Goal: Transaction & Acquisition: Purchase product/service

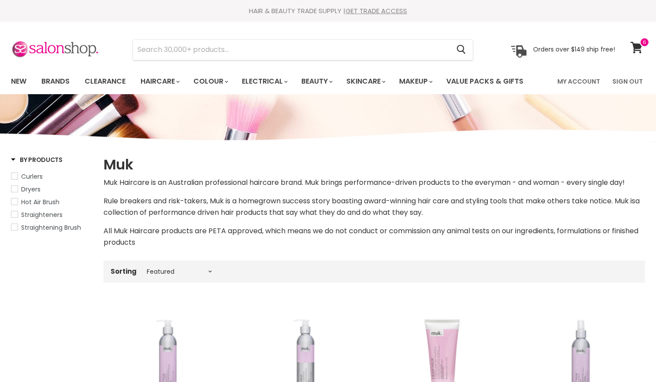
select select "manual"
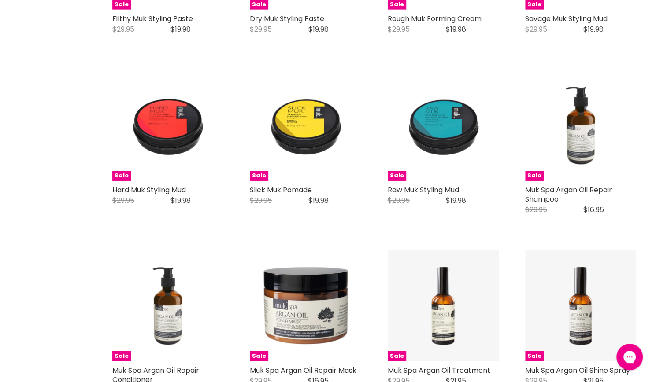
scroll to position [1567, 0]
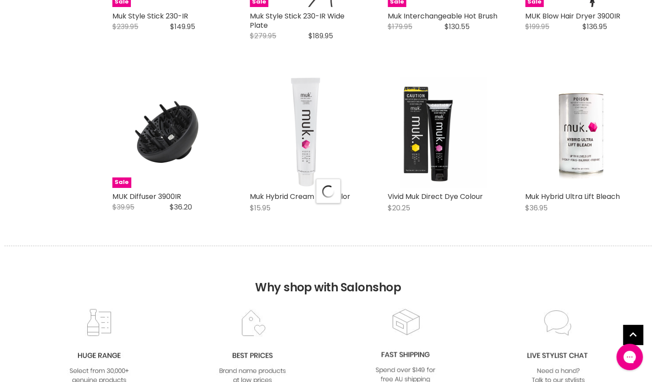
scroll to position [2189, 0]
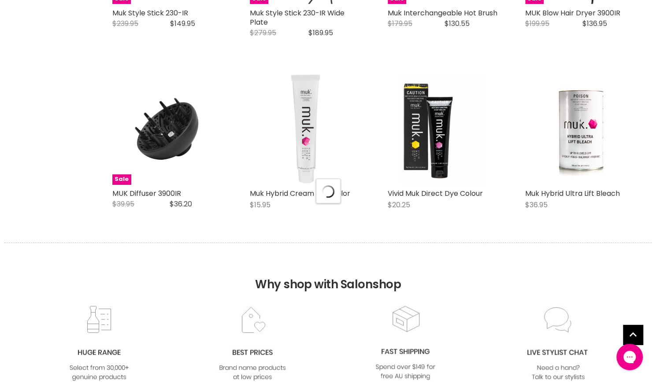
select select "manual"
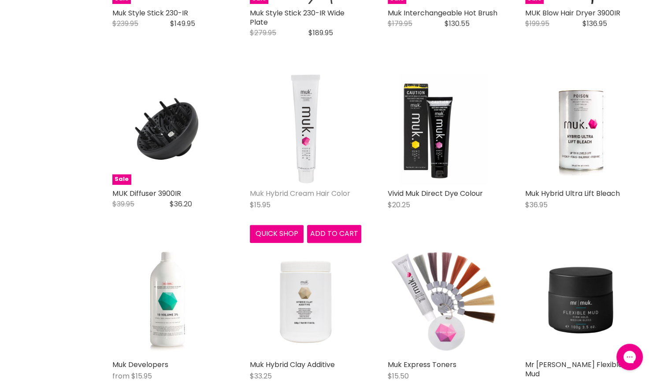
click at [274, 194] on link "Muk Hybrid Cream Hair Color" at bounding box center [300, 194] width 100 height 10
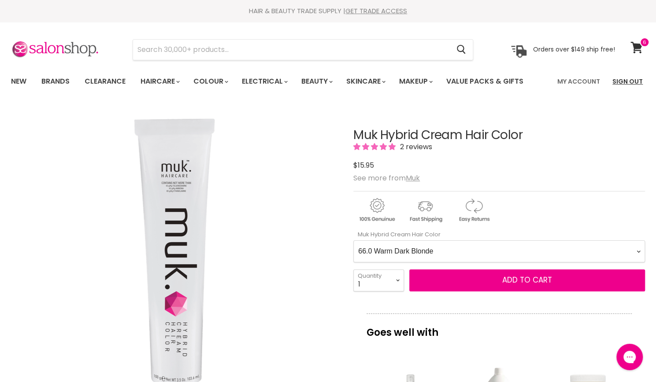
click at [353, 241] on Color-0-0 "1.0 Black 1.11 Blue Black Intense Ash 2.0 Darkest Brown 3.0 Dark Brown 3.11 Dar…" at bounding box center [499, 252] width 292 height 22
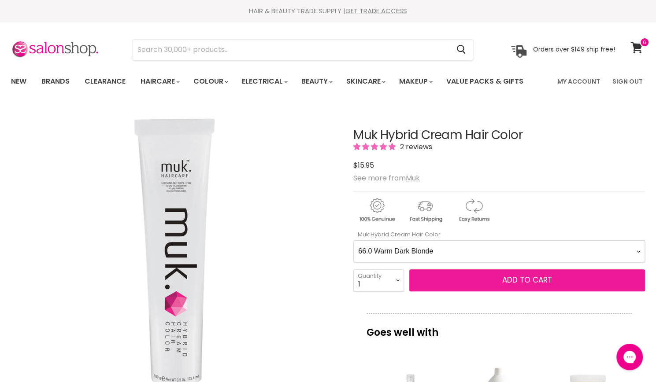
click at [459, 278] on button "Add to cart" at bounding box center [527, 281] width 236 height 22
click at [536, 278] on span "Add to cart" at bounding box center [527, 280] width 50 height 11
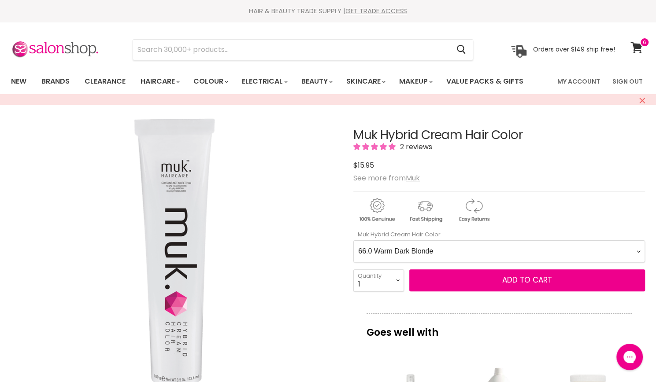
click at [530, 251] on Color-0-0 "1.0 Black 1.11 Blue Black Intense Ash 2.0 Darkest Brown 3.0 Dark Brown 3.11 Dar…" at bounding box center [499, 252] width 292 height 22
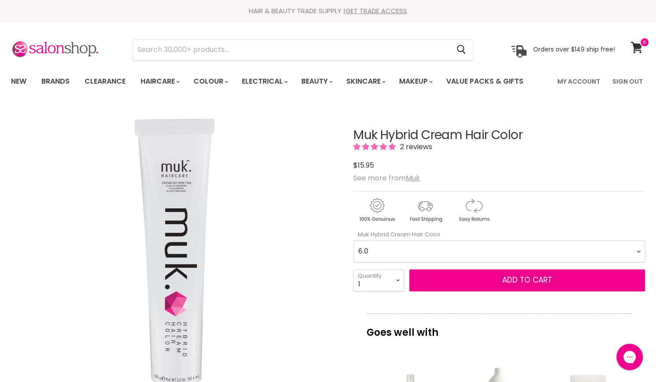
click at [353, 241] on Color-0-0 "1.0 Black 1.11 Blue Black Intense Ash 2.0 Darkest Brown 3.0 Dark Brown 3.11 Dar…" at bounding box center [499, 252] width 292 height 22
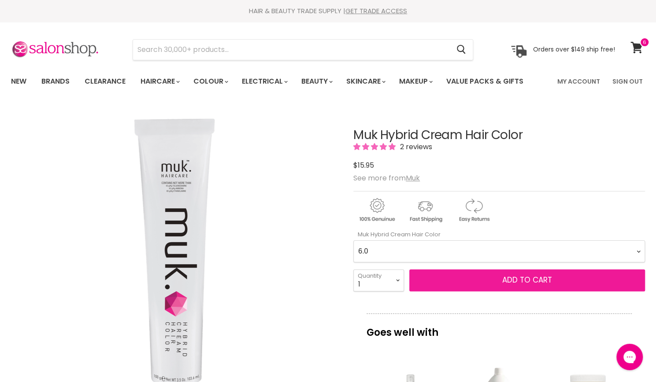
click at [514, 280] on span "Add to cart" at bounding box center [527, 280] width 50 height 11
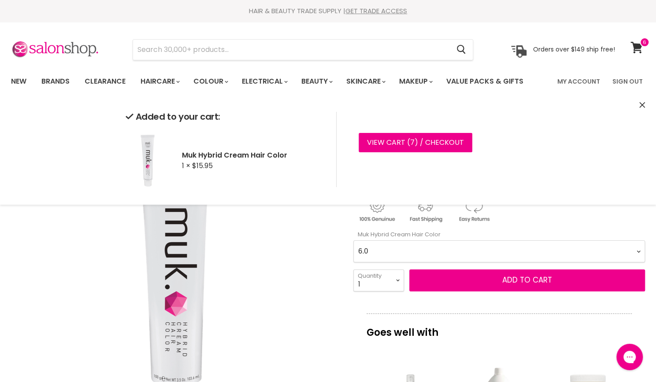
click at [503, 246] on Color-0-0 "1.0 Black 1.11 Blue Black Intense Ash 2.0 Darkest Brown 3.0 Dark Brown 3.11 Dar…" at bounding box center [499, 252] width 292 height 22
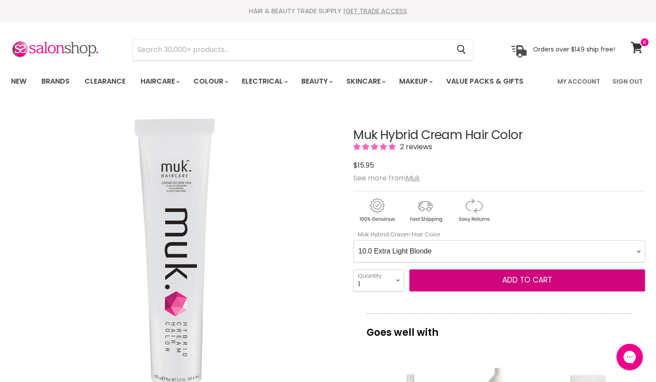
click at [353, 241] on Color-0-0 "1.0 Black 1.11 Blue Black Intense Ash 2.0 Darkest Brown 3.0 Dark Brown 3.11 Dar…" at bounding box center [499, 252] width 292 height 22
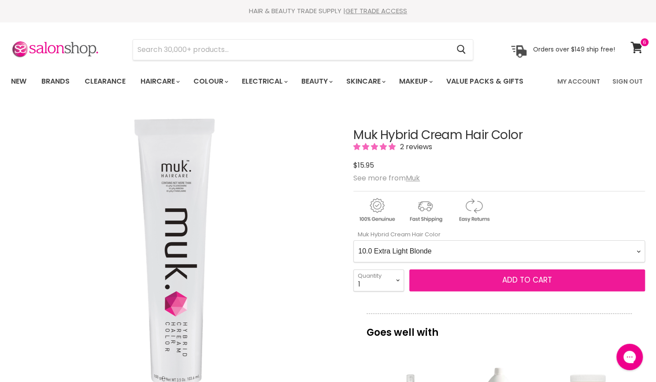
click at [500, 281] on button "Add to cart" at bounding box center [527, 281] width 236 height 22
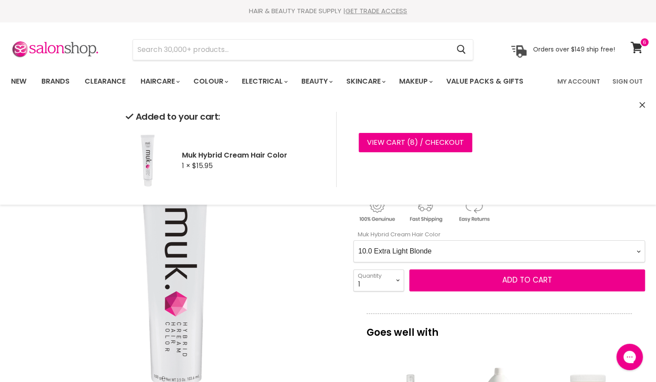
click at [477, 258] on Color-0-0 "1.0 Black 1.11 Blue Black Intense Ash 2.0 Darkest Brown 3.0 Dark Brown 3.11 Dar…" at bounding box center [499, 252] width 292 height 22
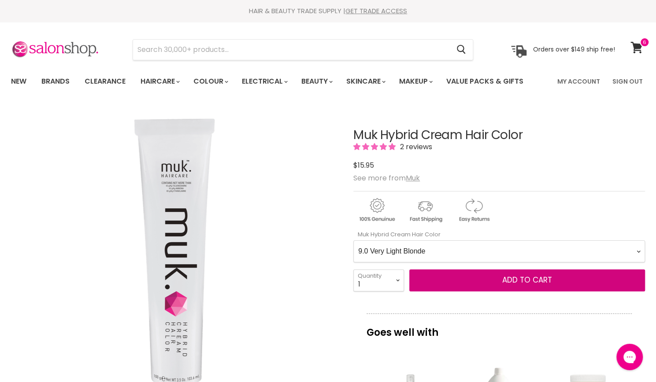
click at [353, 241] on Color-0-0 "1.0 Black 1.11 Blue Black Intense Ash 2.0 Darkest Brown 3.0 Dark Brown 3.11 Dar…" at bounding box center [499, 252] width 292 height 22
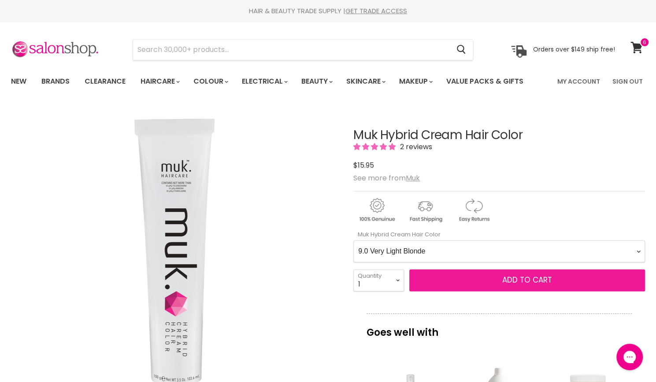
click at [538, 275] on span "Add to cart" at bounding box center [527, 280] width 50 height 11
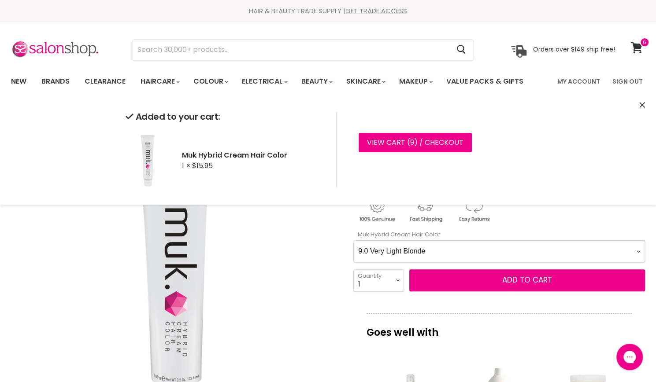
click at [440, 253] on Color-0-0 "1.0 Black 1.11 Blue Black Intense Ash 2.0 Darkest Brown 3.0 Dark Brown 3.11 Dar…" at bounding box center [499, 252] width 292 height 22
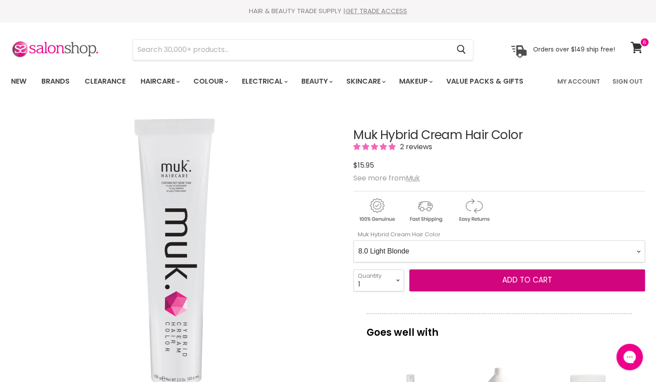
click at [353, 241] on Color-0-0 "1.0 Black 1.11 Blue Black Intense Ash 2.0 Darkest Brown 3.0 Dark Brown 3.11 Dar…" at bounding box center [499, 252] width 292 height 22
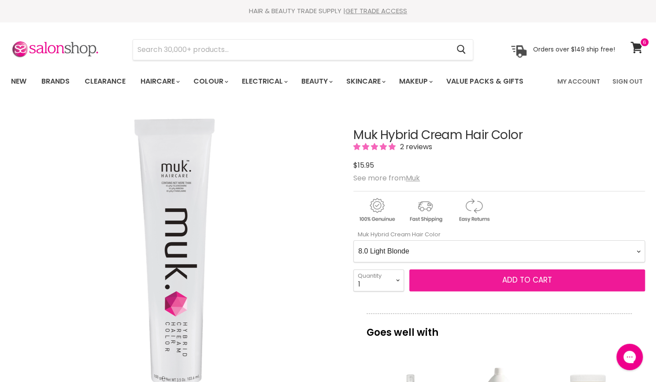
click at [482, 282] on button "Add to cart" at bounding box center [527, 281] width 236 height 22
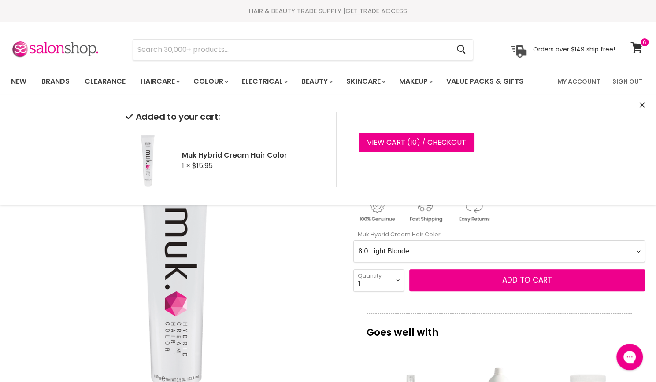
click at [470, 252] on Color-0-0 "1.0 Black 1.11 Blue Black Intense Ash 2.0 Darkest Brown 3.0 Dark Brown 3.11 Dar…" at bounding box center [499, 252] width 292 height 22
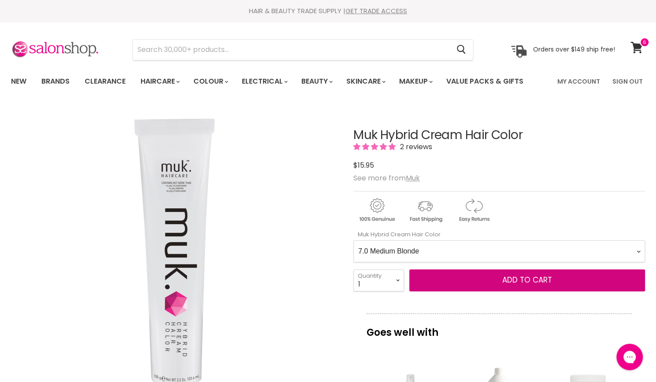
click at [353, 241] on Color-0-0 "1.0 Black 1.11 Blue Black Intense Ash 2.0 Darkest Brown 3.0 Dark Brown 3.11 Dar…" at bounding box center [499, 252] width 292 height 22
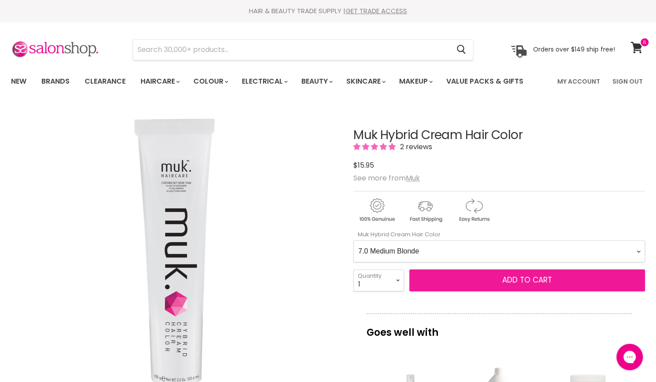
click at [508, 279] on span "Add to cart" at bounding box center [527, 280] width 50 height 11
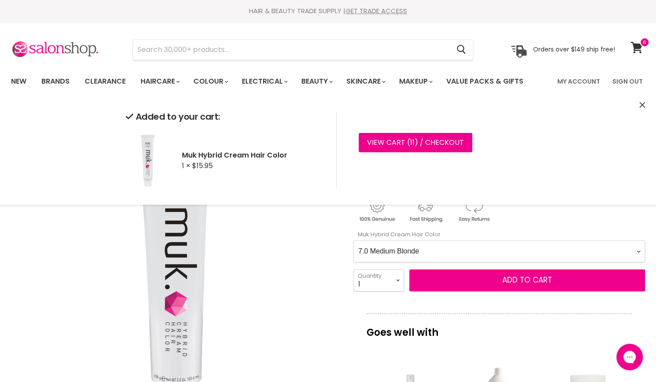
click at [466, 254] on Color-0-0 "1.0 Black 1.11 Blue Black Intense Ash 2.0 Darkest Brown 3.0 Dark Brown 3.11 Dar…" at bounding box center [499, 252] width 292 height 22
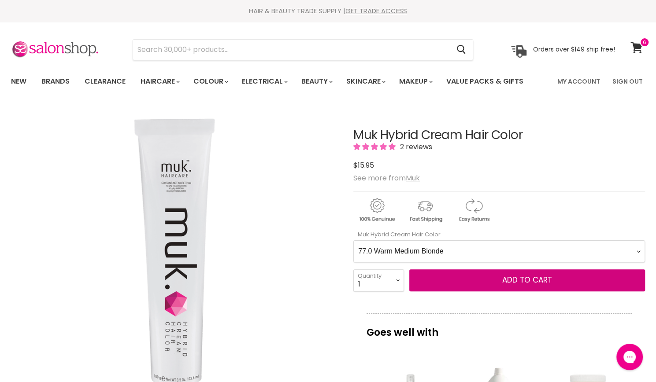
click at [353, 241] on Color-0-0 "1.0 Black 1.11 Blue Black Intense Ash 2.0 Darkest Brown 3.0 Dark Brown 3.11 Dar…" at bounding box center [499, 252] width 292 height 22
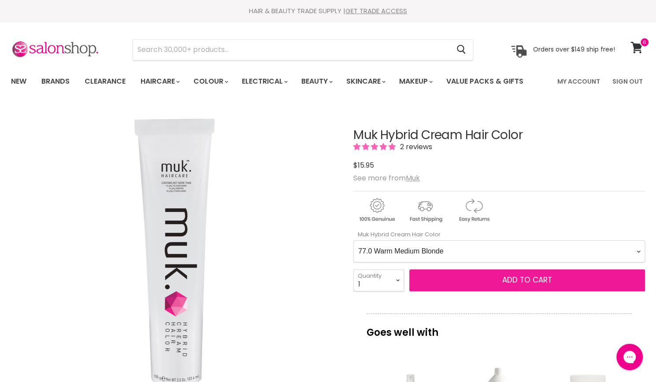
click at [446, 289] on button "Add to cart" at bounding box center [527, 281] width 236 height 22
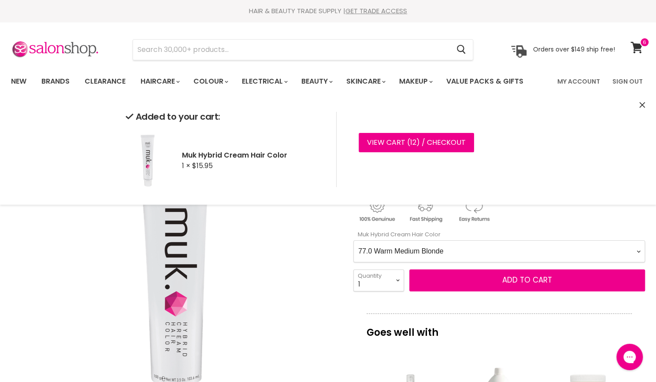
click at [409, 250] on Color-0-0 "1.0 Black 1.11 Blue Black Intense Ash 2.0 Darkest Brown 3.0 Dark Brown 3.11 Dar…" at bounding box center [499, 252] width 292 height 22
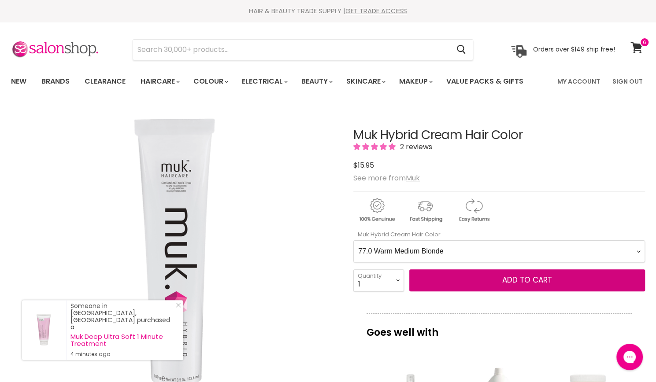
select Color-0-0 "99.0"
click at [353, 241] on Color-0-0 "1.0 Black 1.11 Blue Black Intense Ash 2.0 Darkest Brown 3.0 Dark Brown 3.11 Dar…" at bounding box center [499, 252] width 292 height 22
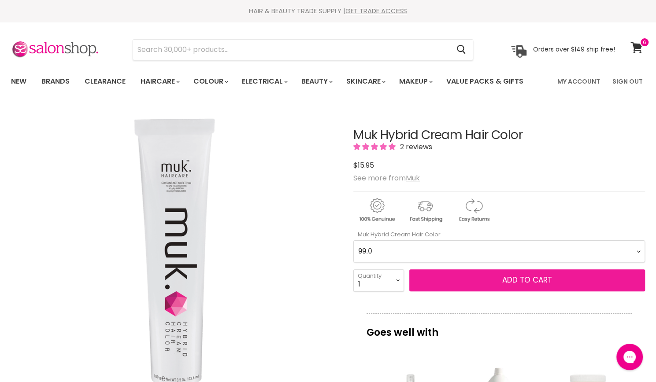
click at [528, 282] on span "Add to cart" at bounding box center [527, 280] width 50 height 11
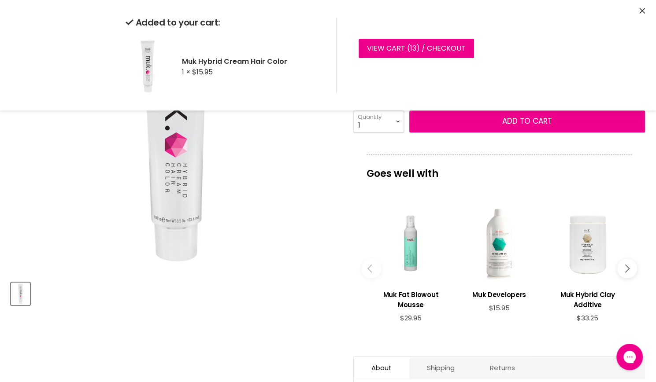
scroll to position [153, 0]
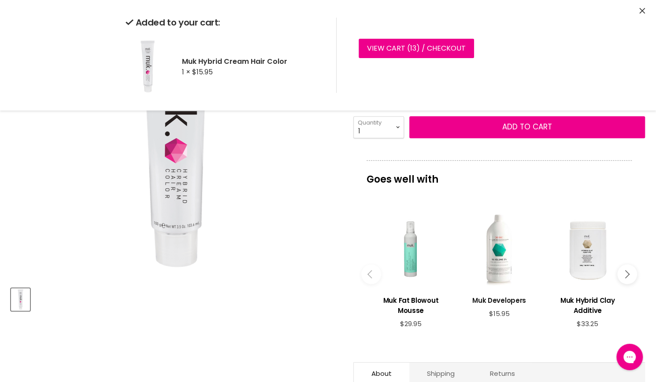
click at [515, 300] on h3 "Muk Developers" at bounding box center [499, 301] width 80 height 10
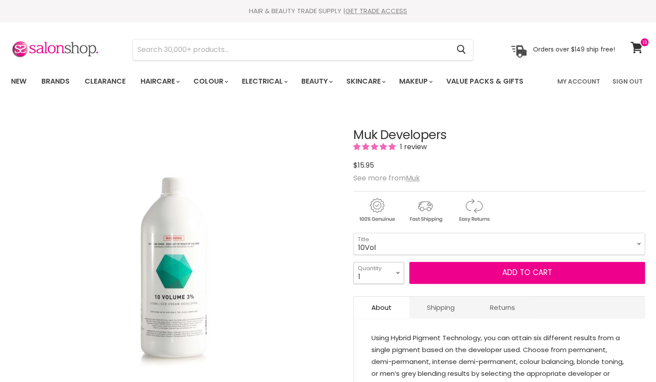
click at [393, 273] on select "1 2 3 4 5 6 7 8 9 10+" at bounding box center [378, 273] width 51 height 22
select select "2"
click at [353, 262] on select "1 2 3 4 5 6 7 8 9 10+" at bounding box center [378, 273] width 51 height 22
type input "2"
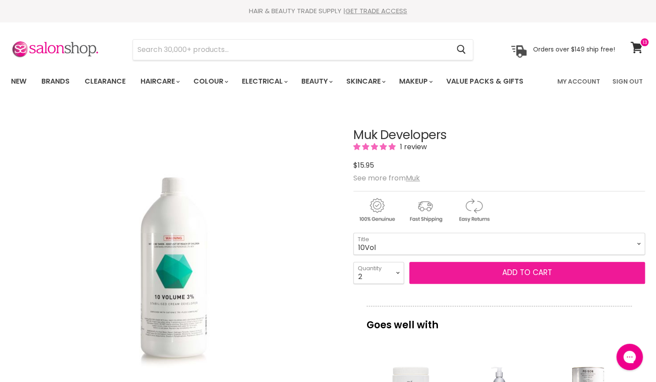
click at [528, 277] on button "Add to cart" at bounding box center [527, 273] width 236 height 22
click at [539, 267] on span "Add to cart" at bounding box center [527, 272] width 50 height 11
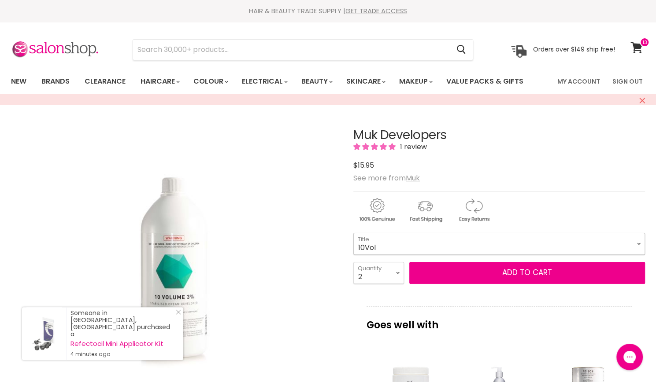
click at [405, 245] on select "10Vol 20Vol 30Vol 40Vol Hybrid Lotion Hybrid Intense Lotion Inter-Blend Man Lot…" at bounding box center [499, 244] width 292 height 22
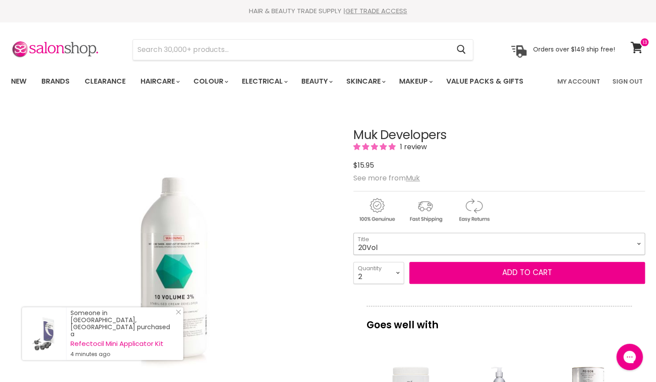
click at [353, 233] on select "10Vol 20Vol 30Vol 40Vol Hybrid Lotion Hybrid Intense Lotion Inter-Blend Man Lot…" at bounding box center [499, 244] width 292 height 22
select select "20Vol"
drag, startPoint x: 368, startPoint y: 278, endPoint x: 298, endPoint y: 257, distance: 73.2
click at [298, 257] on div "Click or scroll to zoom Tap or pinch to zoom" at bounding box center [174, 270] width 326 height 326
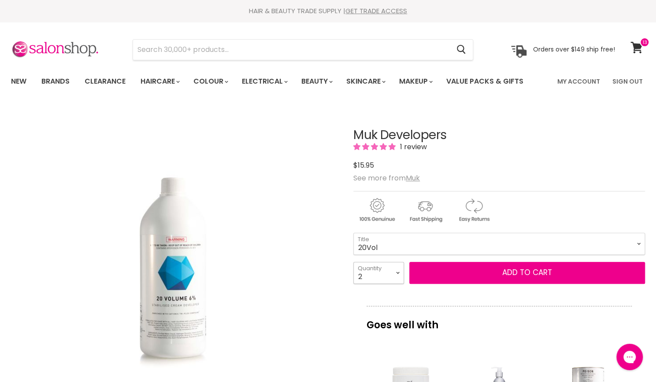
click at [364, 277] on select "1 2 3 4 5 6 7 8 9 10+" at bounding box center [378, 273] width 51 height 22
select select "1"
click at [353, 262] on select "1 2 3 4 5 6 7 8 9 10+" at bounding box center [378, 273] width 51 height 22
type input "1"
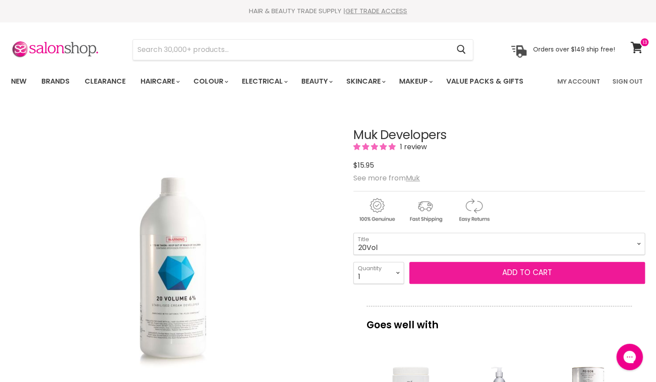
click at [537, 273] on button "Add to cart" at bounding box center [527, 273] width 236 height 22
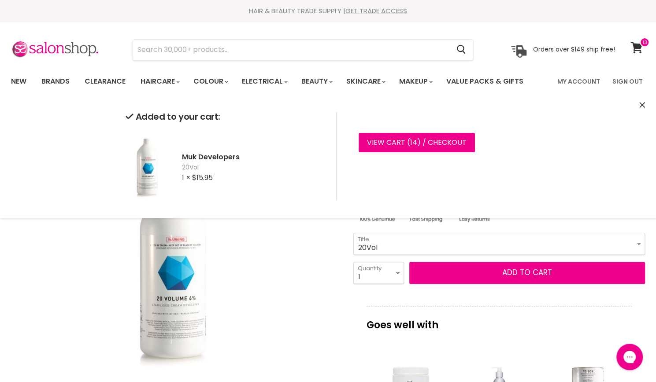
click at [477, 242] on select "10Vol 20Vol 30Vol 40Vol Hybrid Lotion Hybrid Intense Lotion Inter-Blend Man Lot…" at bounding box center [499, 244] width 292 height 22
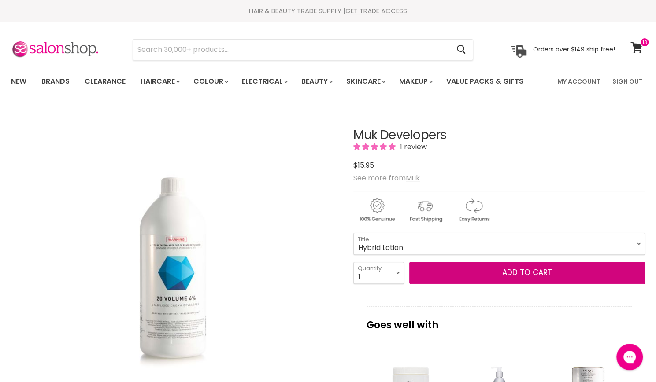
click at [353, 233] on select "10Vol 20Vol 30Vol 40Vol Hybrid Lotion Hybrid Intense Lotion Inter-Blend Man Lot…" at bounding box center [499, 244] width 292 height 22
select select "Hybrid Lotion"
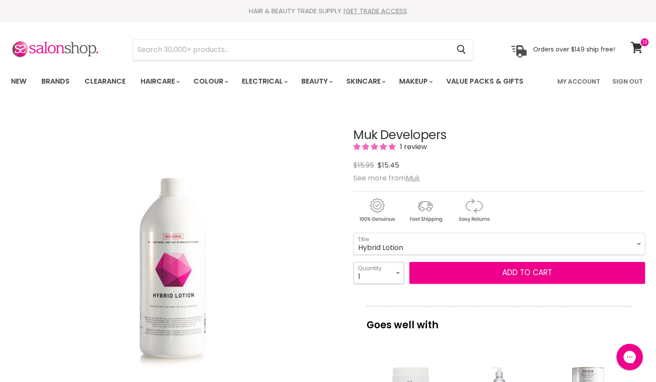
click at [358, 265] on select "1 2 3 4 5 6 7 8 9 10+" at bounding box center [378, 273] width 51 height 22
select select "2"
click at [353, 262] on select "1 2 3 4 5 6 7 8 9 10+" at bounding box center [378, 273] width 51 height 22
type input "2"
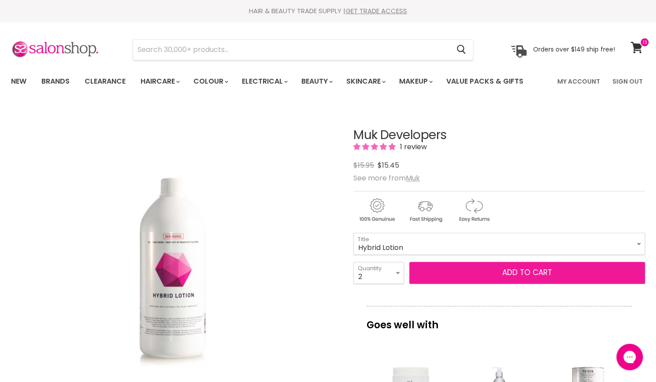
click at [540, 275] on button "Add to cart" at bounding box center [527, 273] width 236 height 22
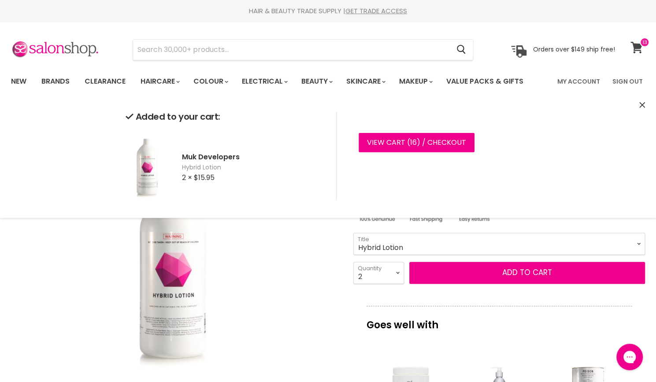
click at [636, 46] on icon at bounding box center [636, 47] width 12 height 11
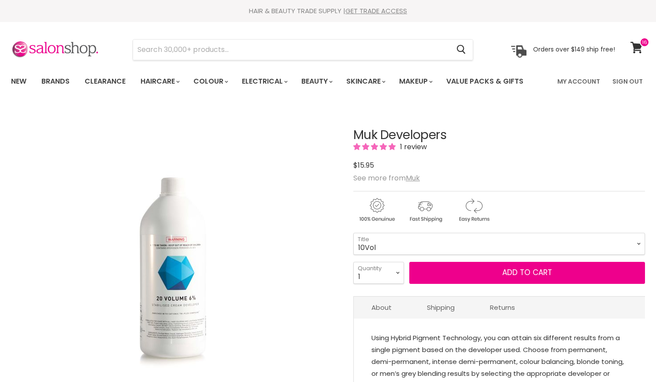
select select "10Vol"
click at [374, 268] on select "1 2 3 4 5 6 7 8 9 10+" at bounding box center [378, 273] width 51 height 22
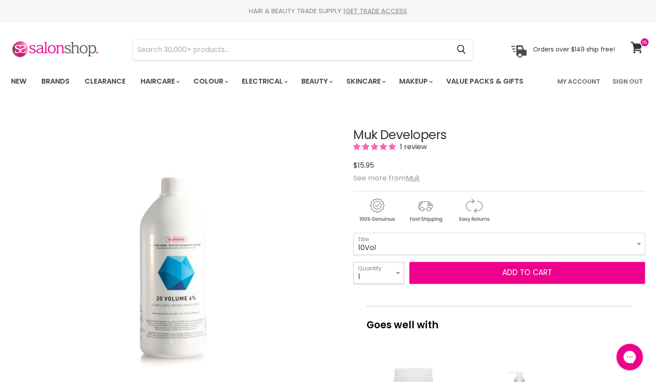
select select "2"
click at [353, 262] on select "1 2 3 4 5 6 7 8 9 10+" at bounding box center [378, 273] width 51 height 22
type input "2"
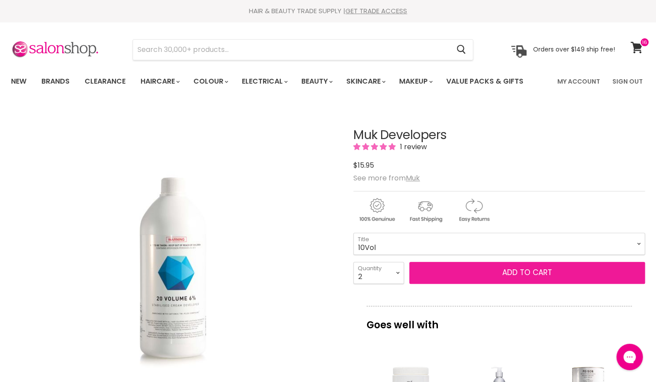
click at [534, 274] on span "Add to cart" at bounding box center [527, 272] width 50 height 11
click at [533, 277] on span "Add to cart" at bounding box center [527, 272] width 50 height 11
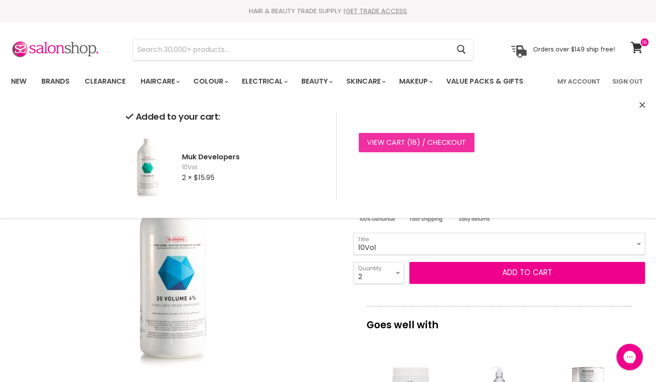
click at [446, 147] on link "View cart ( 18 ) / Checkout" at bounding box center [417, 142] width 116 height 19
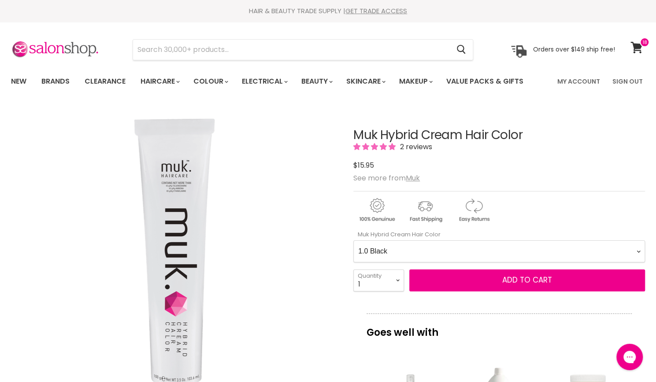
click at [452, 248] on Color-0-0 "1.0 Black 1.11 Blue Black Intense Ash 2.0 Darkest Brown 3.0 Dark Brown 3.11 Dar…" at bounding box center [499, 252] width 292 height 22
select Color-0-0 "4.0"
click at [353, 241] on Color-0-0 "1.0 Black 1.11 Blue Black Intense Ash 2.0 Darkest Brown 3.0 Dark Brown 3.11 Dar…" at bounding box center [499, 252] width 292 height 22
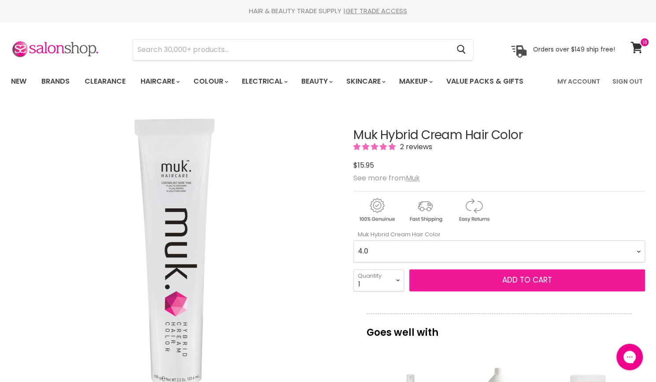
click at [508, 281] on span "Add to cart" at bounding box center [527, 280] width 50 height 11
drag, startPoint x: 508, startPoint y: 280, endPoint x: 433, endPoint y: 278, distance: 75.3
click at [433, 278] on button "Add to cart" at bounding box center [527, 281] width 236 height 22
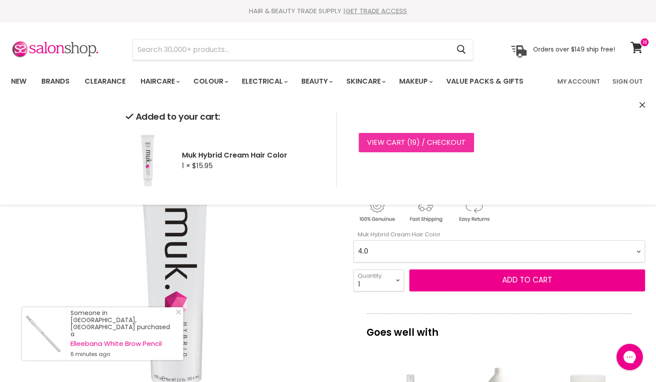
click at [386, 143] on link "View cart ( 19 ) / Checkout" at bounding box center [416, 142] width 115 height 19
